Goal: Find specific page/section: Find specific page/section

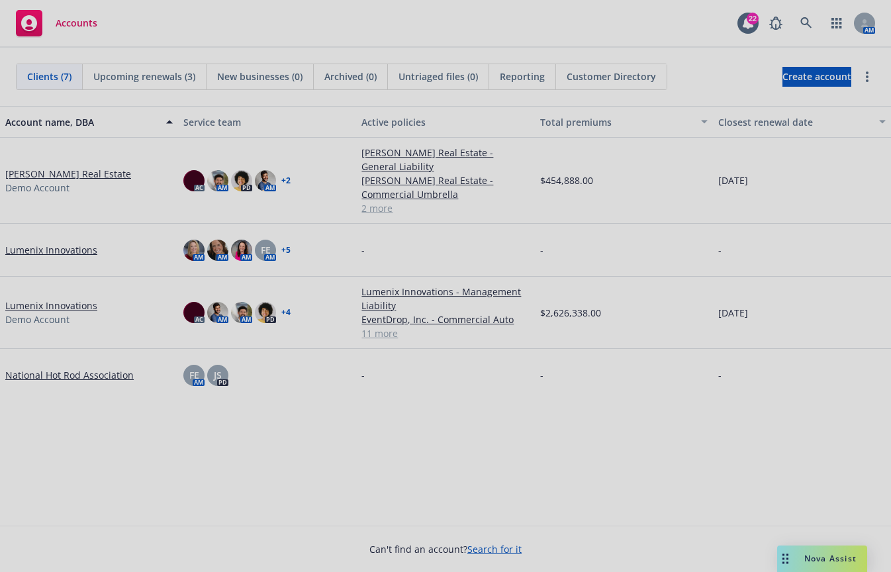
click at [805, 445] on div at bounding box center [445, 286] width 891 height 572
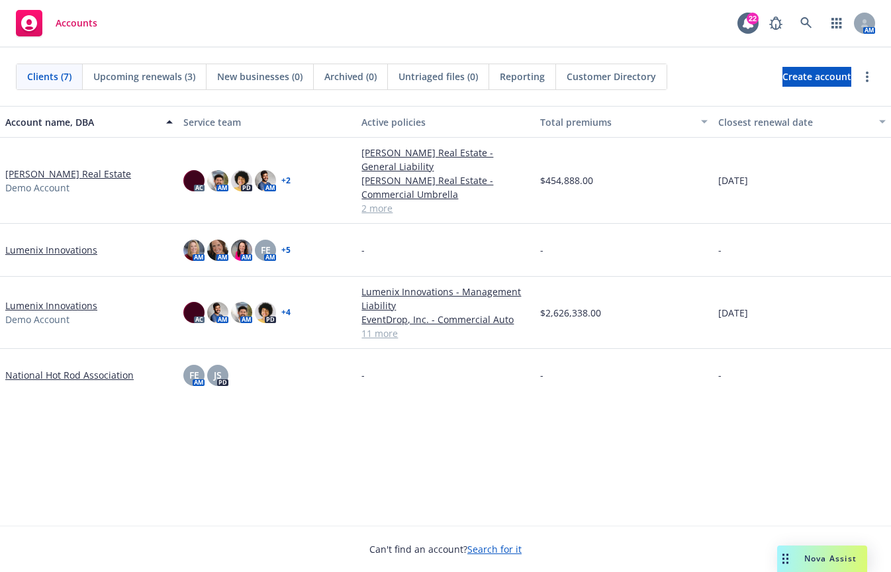
click at [805, 445] on span "Nova Assist" at bounding box center [830, 558] width 52 height 11
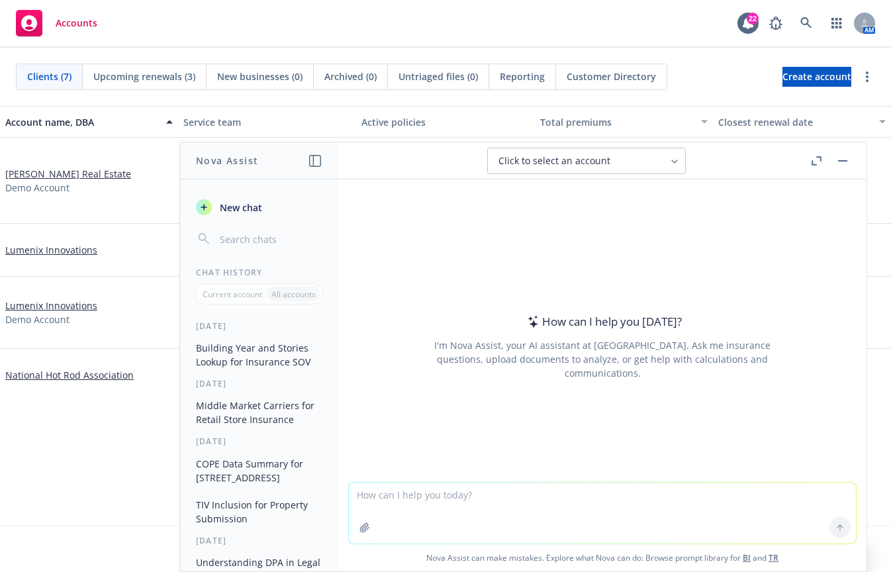
click at [671, 445] on textarea at bounding box center [602, 513] width 507 height 61
click at [552, 445] on textarea "I need to draft a letter of authorization" at bounding box center [602, 512] width 507 height 62
paste textarea "letter signed by PeopleLease and Cal Staff Solutions acknowledging that PeopleL…"
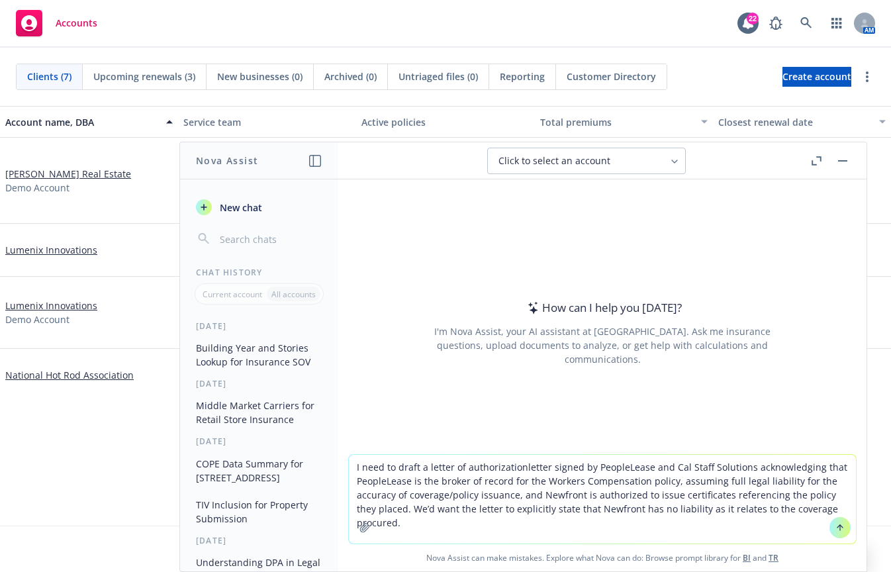
click at [518, 445] on textarea "I need to draft a letter of authorizationletter signed by PeopleLease and Cal S…" at bounding box center [602, 499] width 507 height 89
click at [844, 445] on textarea "I need to draft a letter of authorization letter signed by PeopleLease and Cal …" at bounding box center [602, 499] width 507 height 89
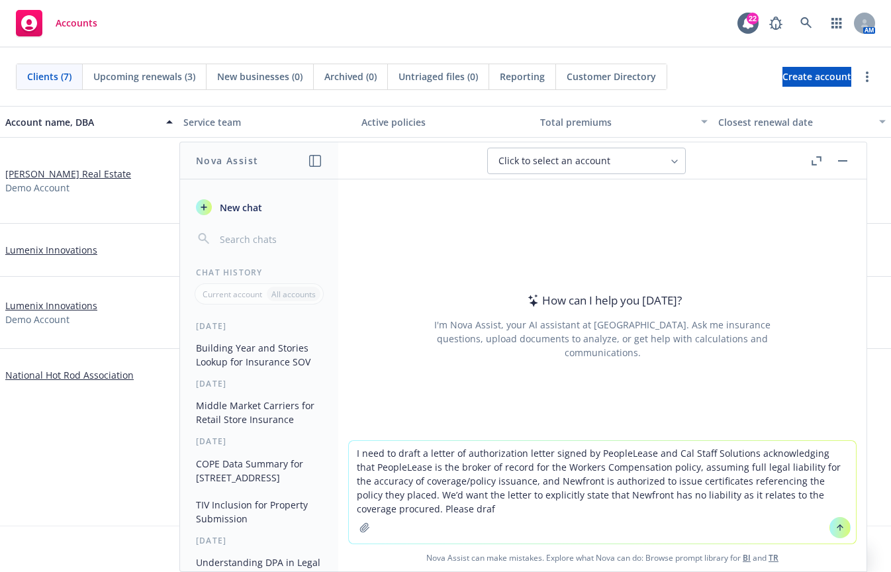
type textarea "I need to draft a letter of authorization letter signed by PeopleLease and Cal …"
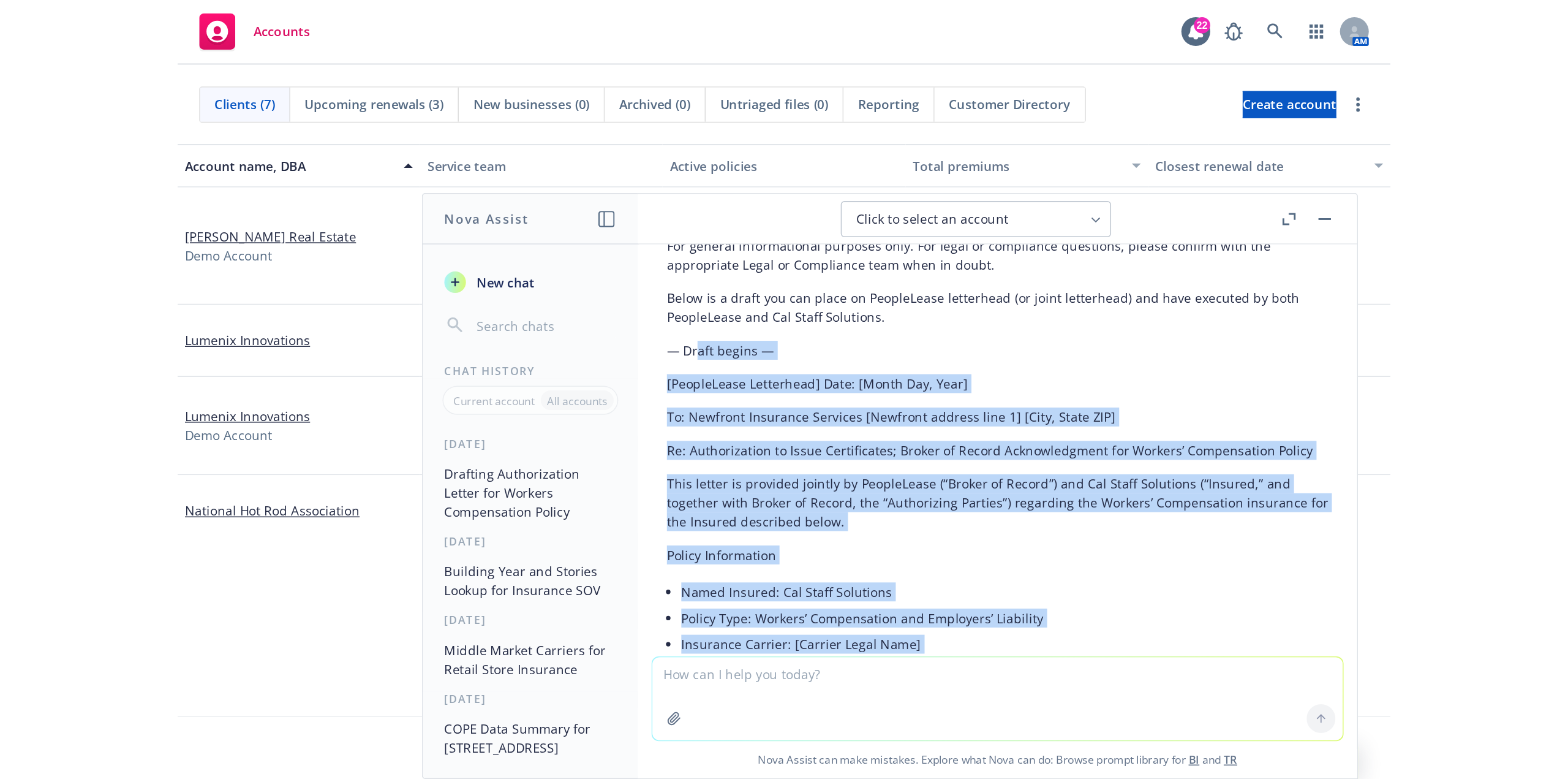
scroll to position [120, 0]
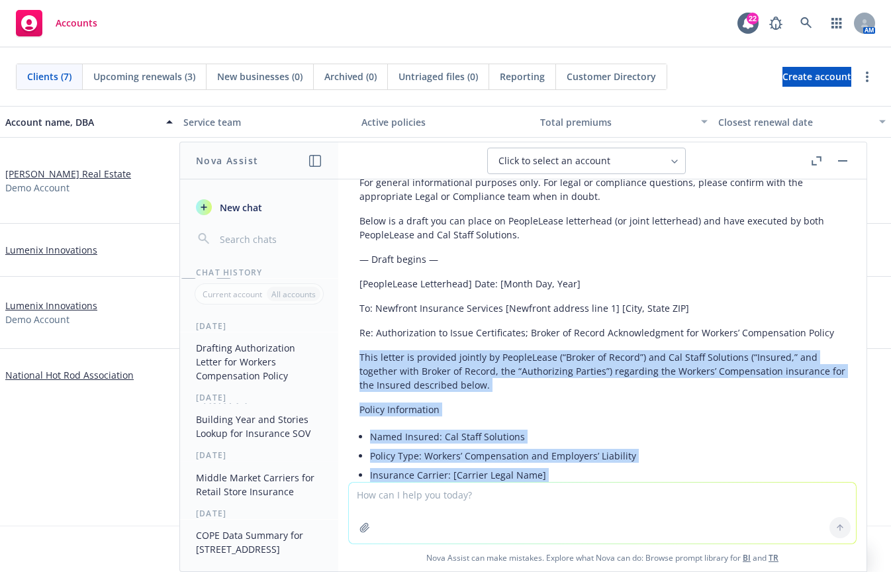
drag, startPoint x: 559, startPoint y: 334, endPoint x: 355, endPoint y: 340, distance: 204.7
copy div "Lore ipsumd si ametcons adipisc el SeddoeIusmo (“Tempor in Utlabo”) etd Mag Ali…"
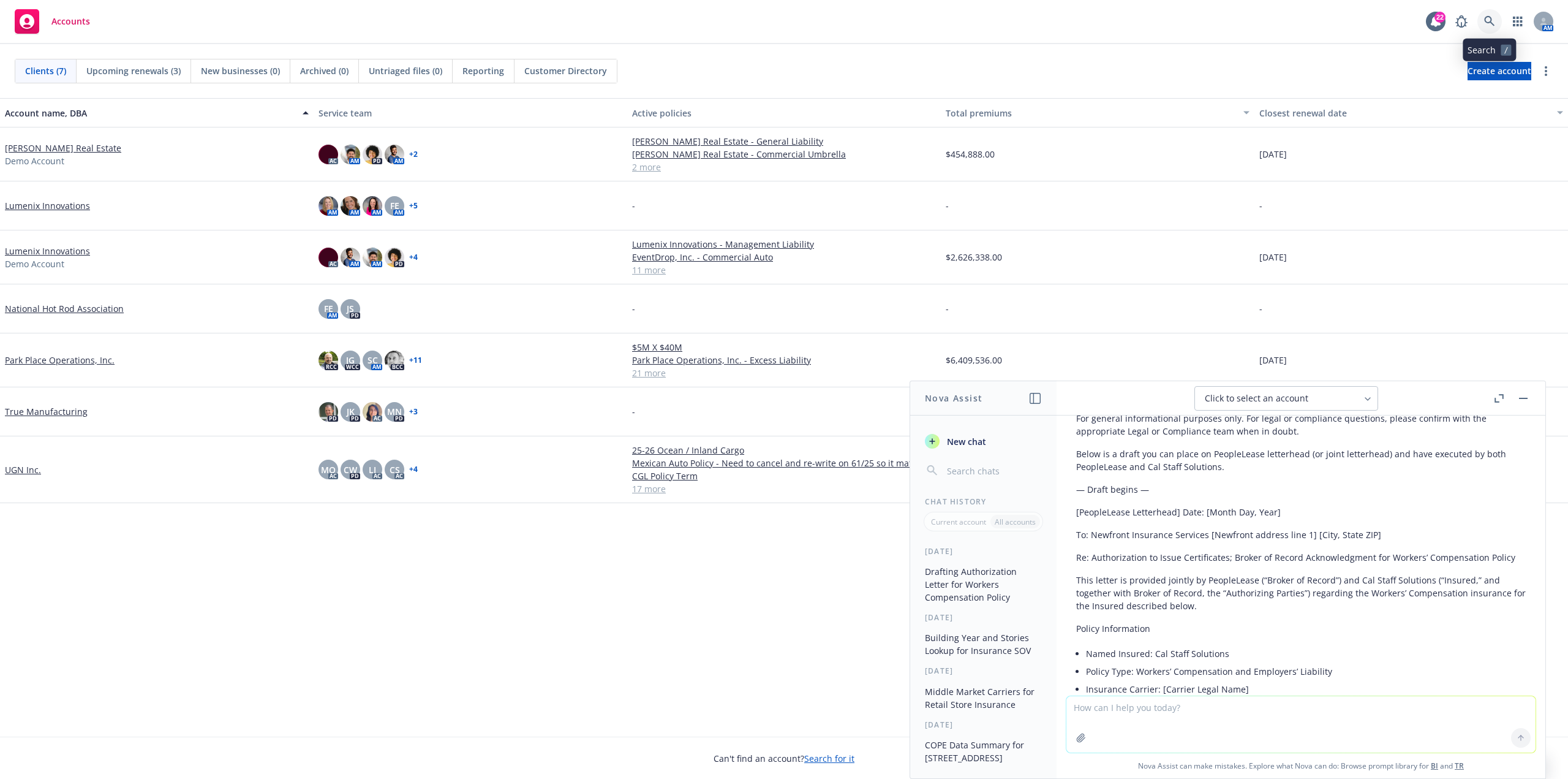
click at [824, 20] on link at bounding box center [1489, 21] width 24 height 24
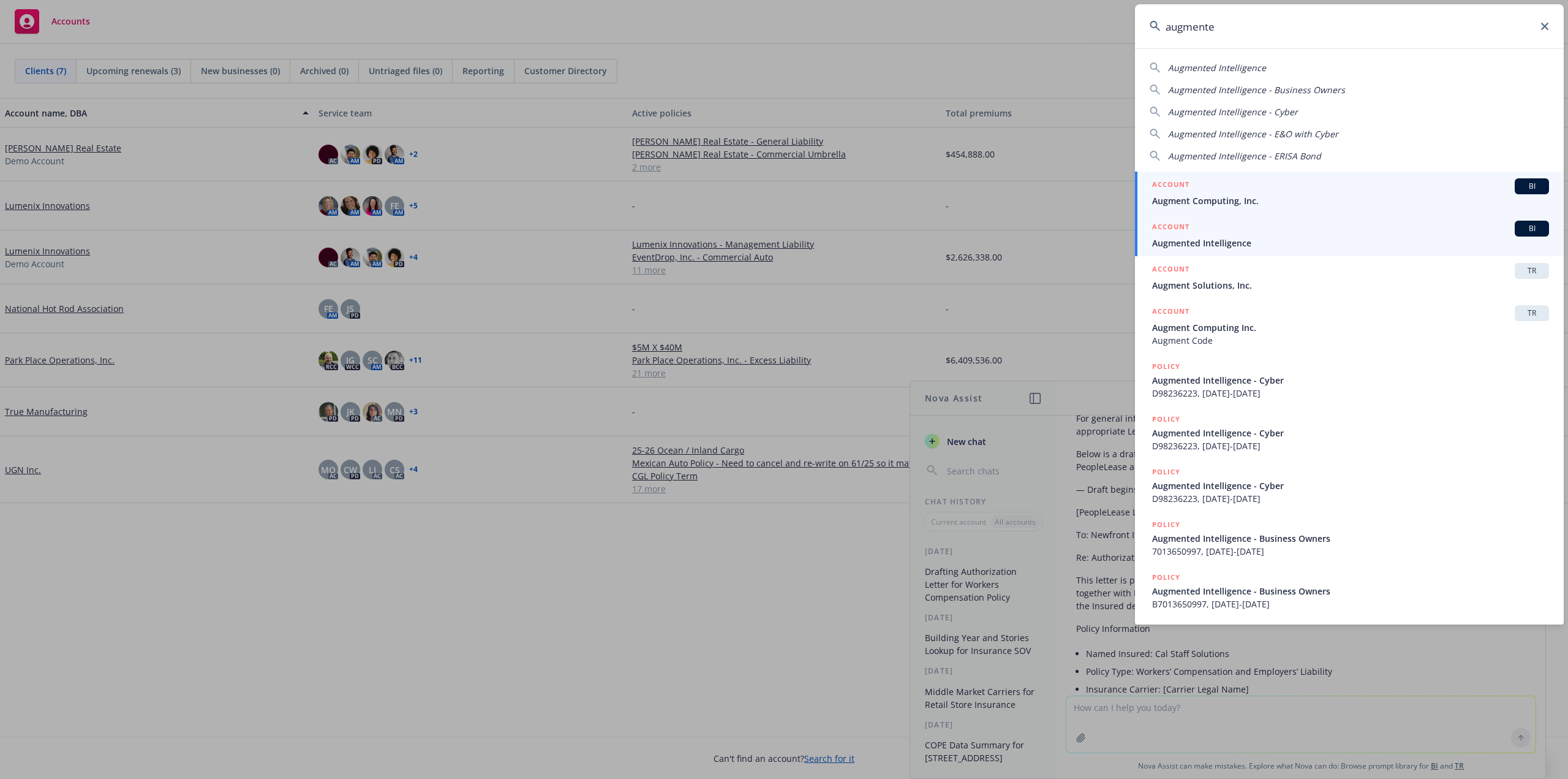
type input "augmente"
click at [824, 244] on span "Augmented Intelligence" at bounding box center [1350, 243] width 397 height 13
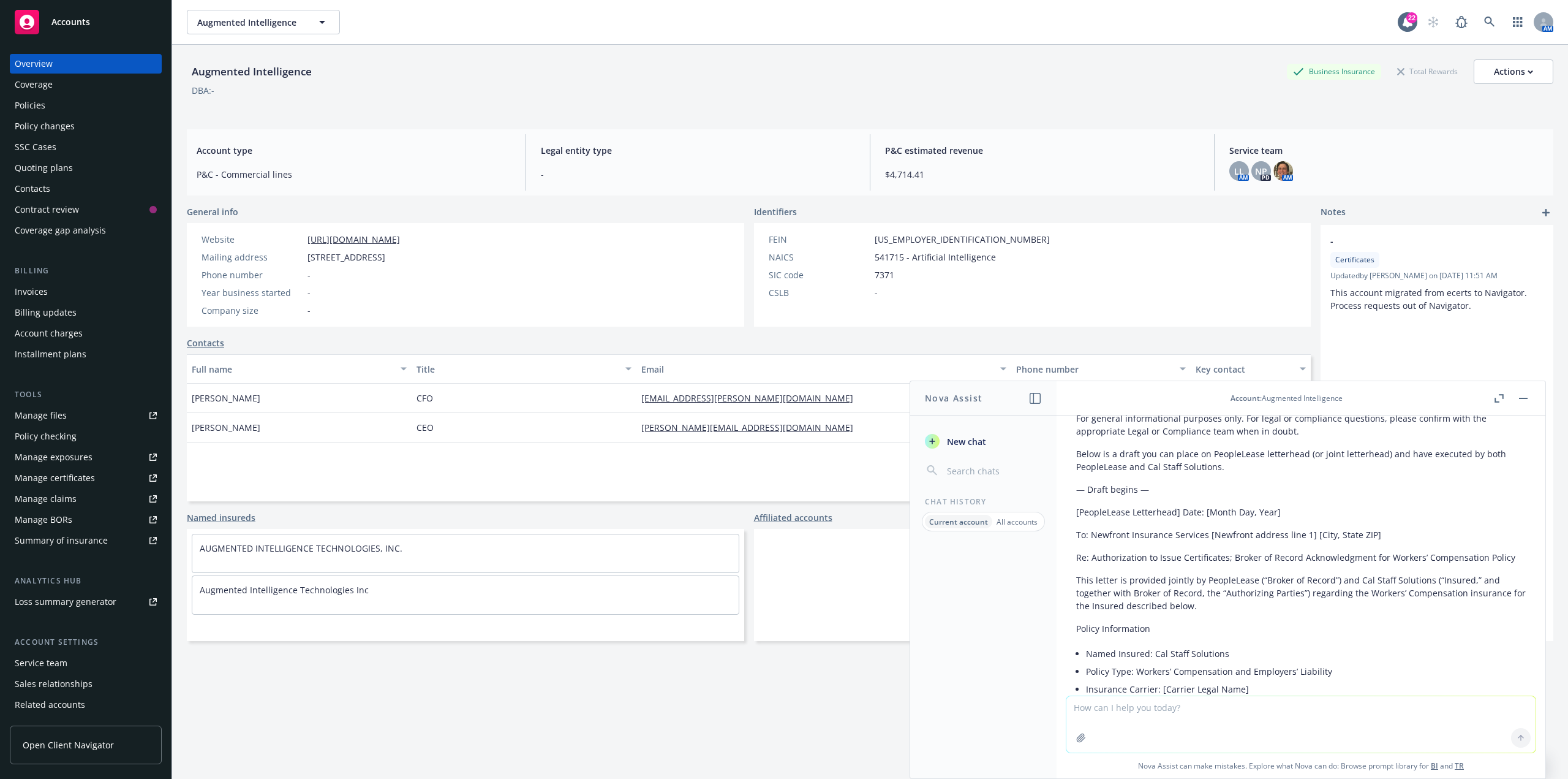
click at [824, 400] on button "button" at bounding box center [1524, 398] width 15 height 15
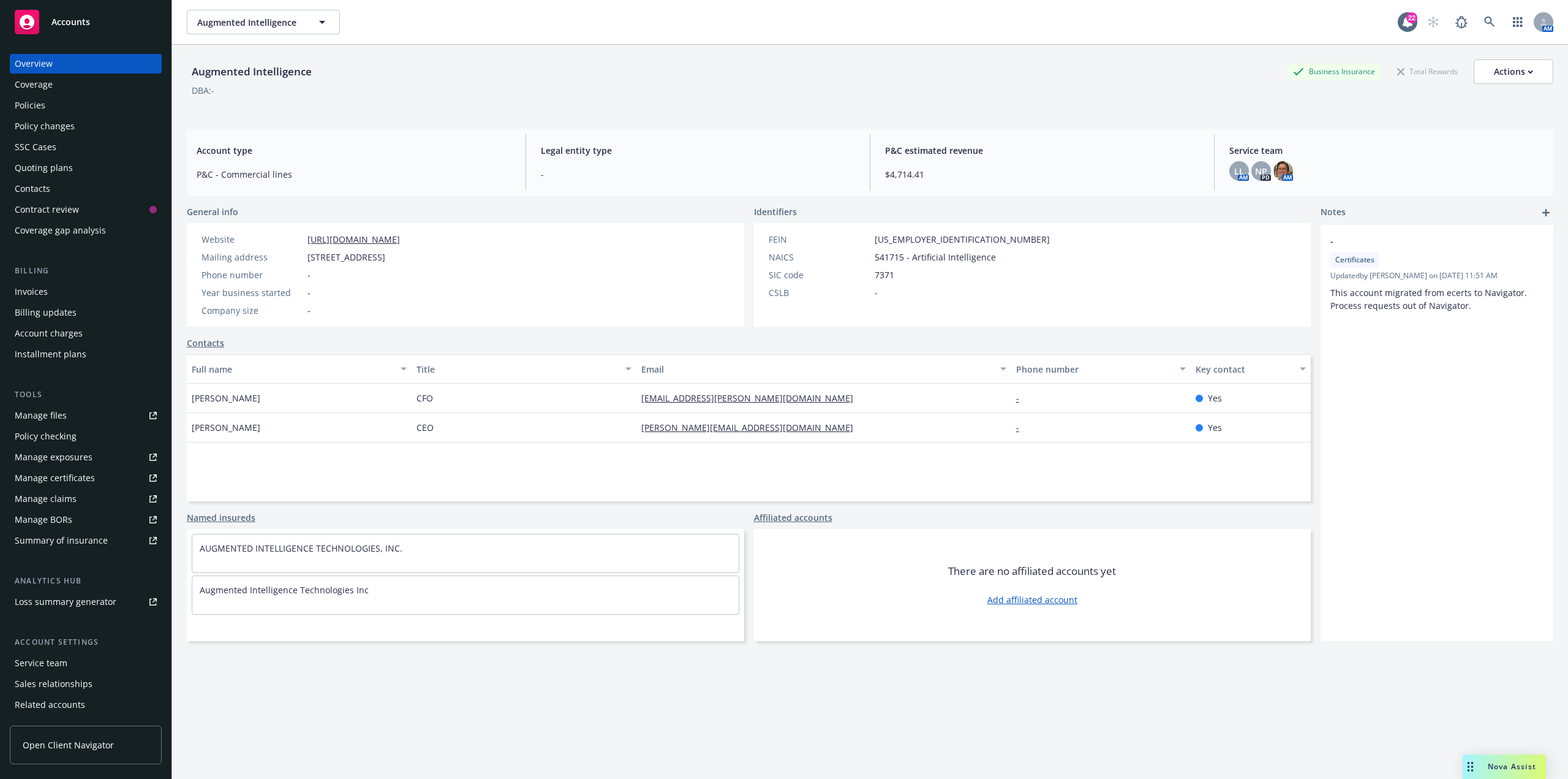
click at [786, 105] on div "Augmented Intelligence Business Insurance Total Rewards Actions DBA: -" at bounding box center [870, 84] width 1366 height 50
click at [824, 168] on span "NP" at bounding box center [1261, 171] width 12 height 13
click at [824, 173] on div "LL" at bounding box center [1239, 170] width 19 height 19
click at [824, 117] on div "Augmented Intelligence Business Insurance Total Rewards Actions DBA: -" at bounding box center [870, 81] width 1366 height 75
click at [102, 101] on div "Policies" at bounding box center [86, 105] width 142 height 19
